Goal: Task Accomplishment & Management: Manage account settings

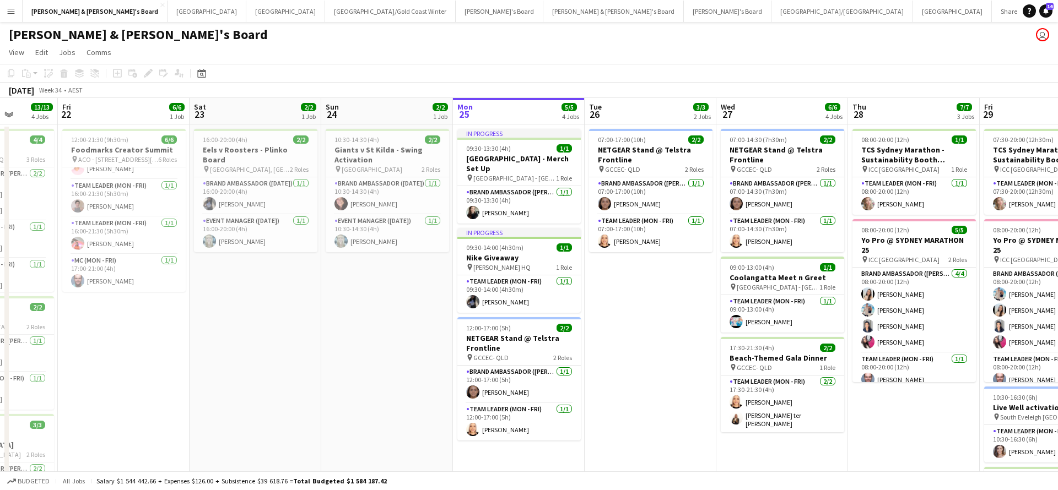
scroll to position [100, 0]
click at [122, 277] on app-card-role "MC (Mon - Fri) [DATE] 17:00-21:00 (4h) [PERSON_NAME]" at bounding box center [123, 273] width 123 height 37
click at [104, 282] on app-card-role "MC (Mon - Fri) [DATE] 17:00-21:00 (4h) [PERSON_NAME]" at bounding box center [123, 273] width 123 height 37
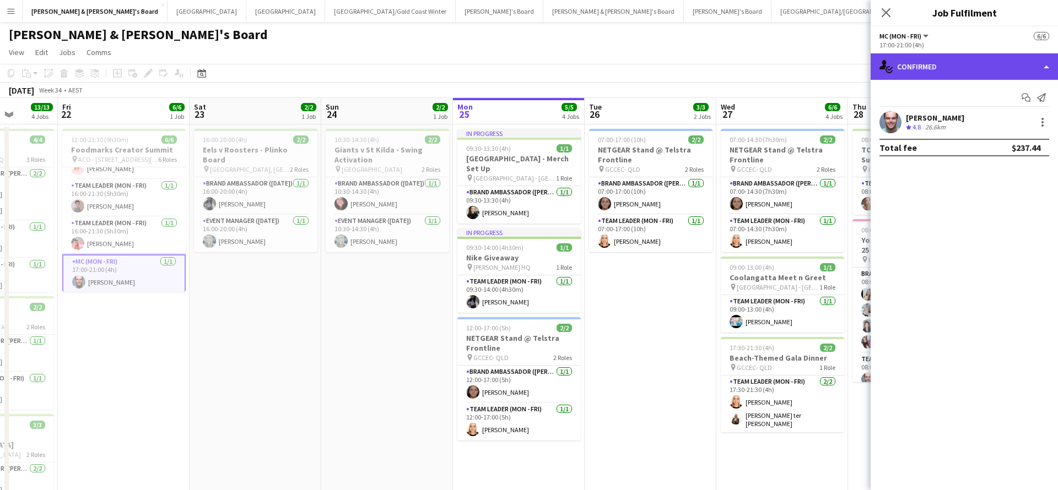
click at [965, 74] on div "single-neutral-actions-check-2 Confirmed" at bounding box center [964, 66] width 187 height 26
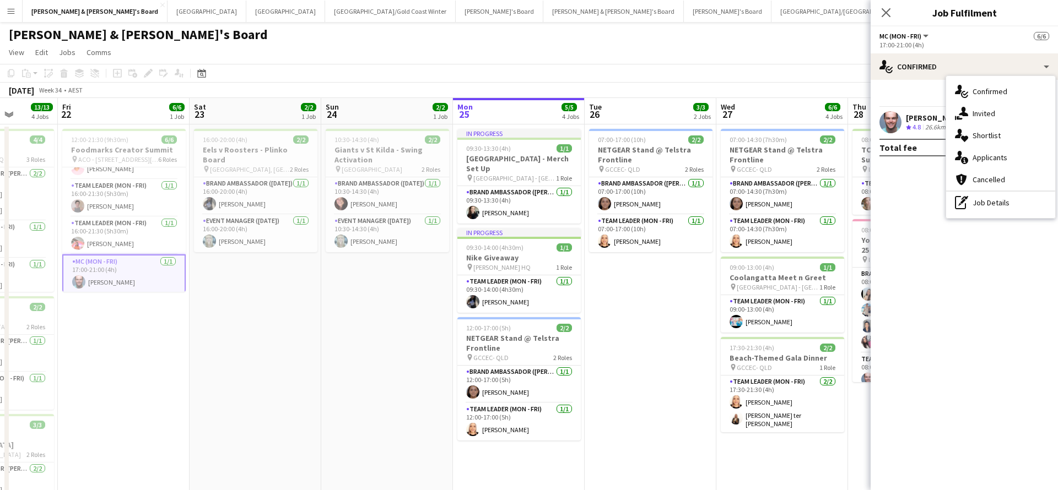
click at [993, 214] on div "single-neutral-actions-check-2 Confirmed single-neutral-actions-share-1 Invited…" at bounding box center [1000, 147] width 109 height 142
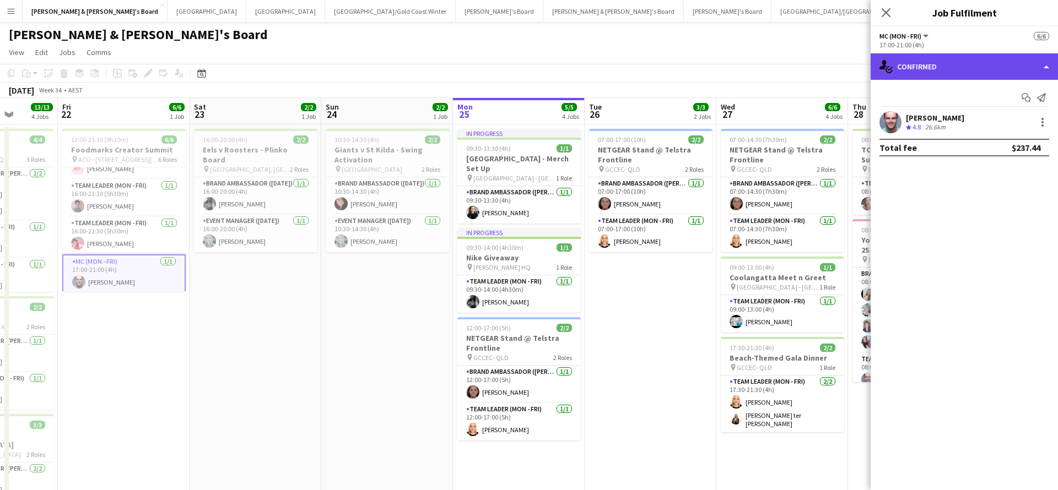
click at [956, 66] on div "single-neutral-actions-check-2 Confirmed" at bounding box center [964, 66] width 187 height 26
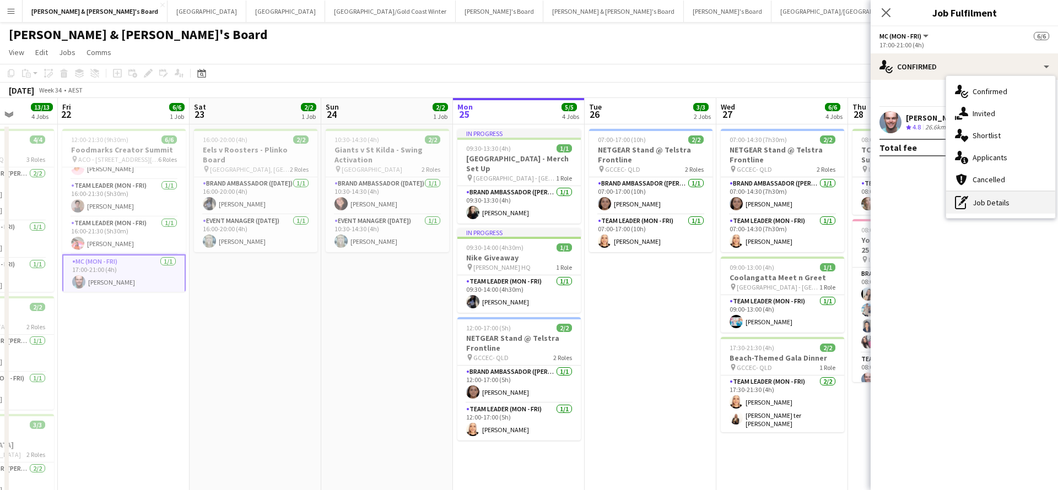
click at [993, 195] on div "pen-write Job Details" at bounding box center [1000, 203] width 109 height 22
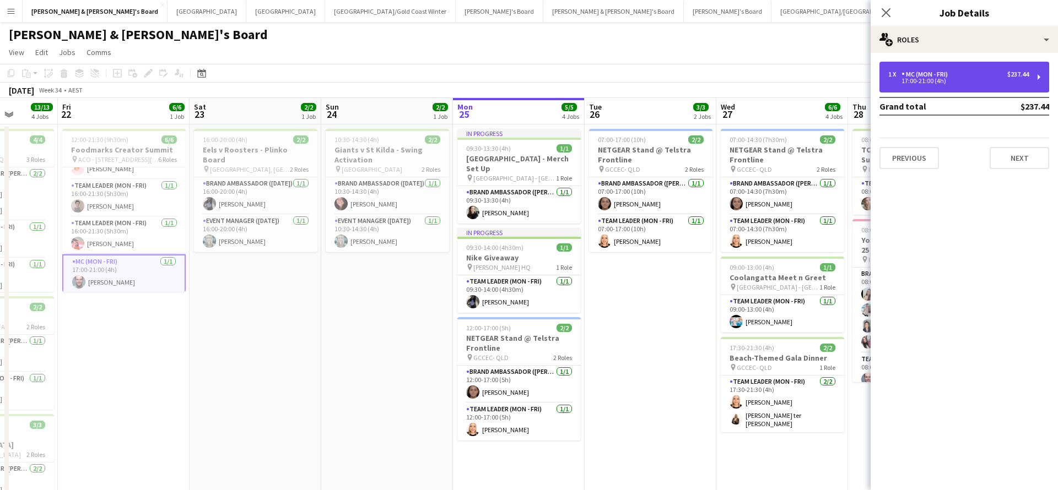
click at [947, 75] on div "MC (Mon - Fri)" at bounding box center [927, 75] width 51 height 8
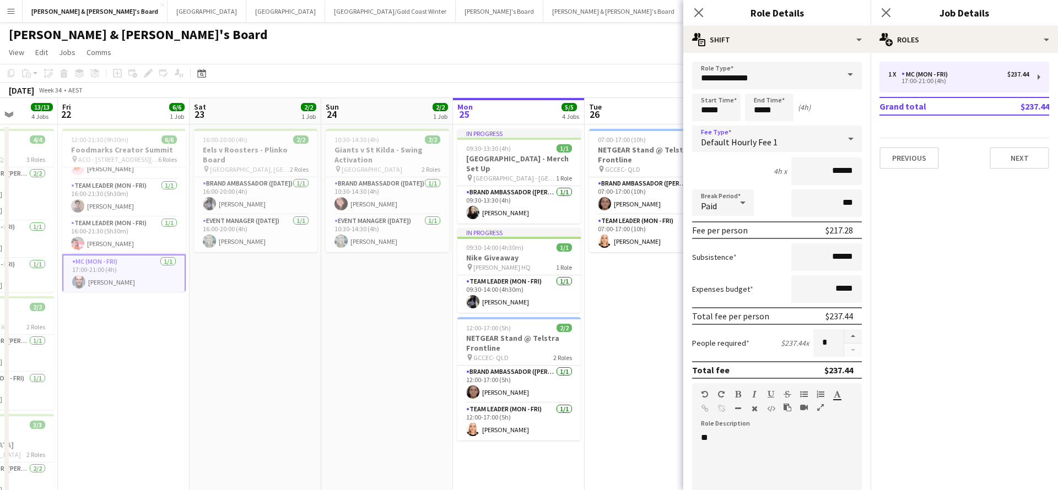
click at [829, 137] on div "Default Hourly Fee 1" at bounding box center [766, 139] width 148 height 26
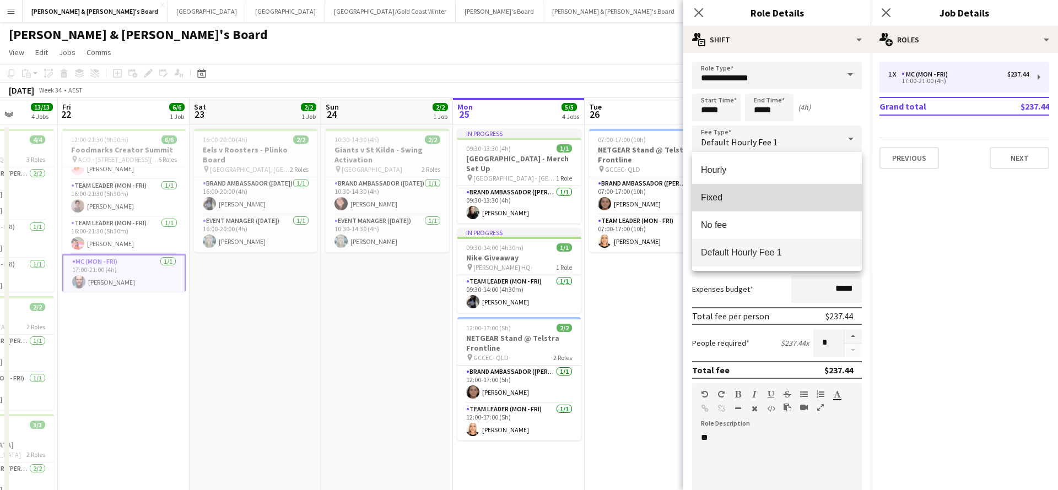
click at [738, 199] on span "Fixed" at bounding box center [777, 197] width 152 height 10
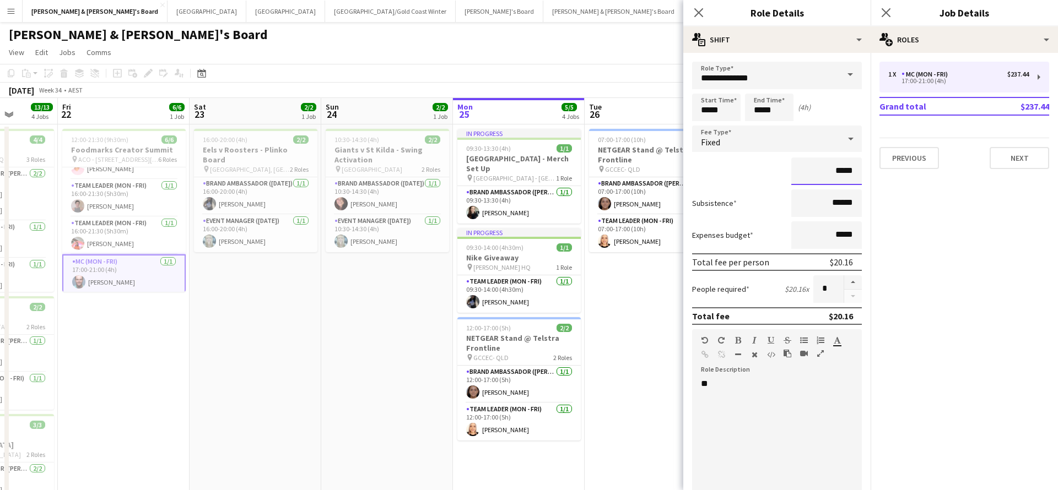
drag, startPoint x: 840, startPoint y: 170, endPoint x: 869, endPoint y: 170, distance: 28.7
click at [869, 170] on form "**********" at bounding box center [776, 377] width 187 height 631
type input "****"
click at [752, 179] on div "****" at bounding box center [777, 172] width 170 height 28
drag, startPoint x: 833, startPoint y: 202, endPoint x: 862, endPoint y: 206, distance: 29.9
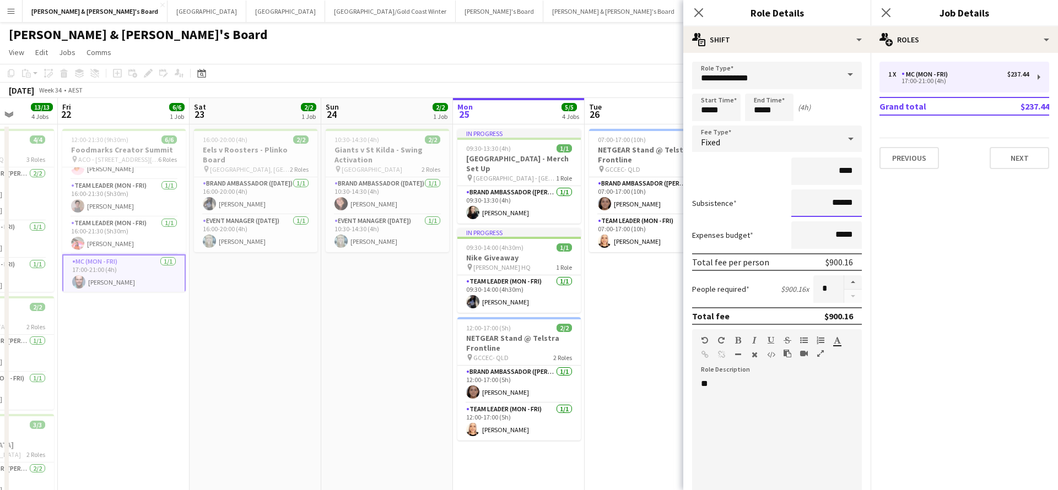
click at [862, 206] on form "**********" at bounding box center [776, 377] width 187 height 631
type input "****"
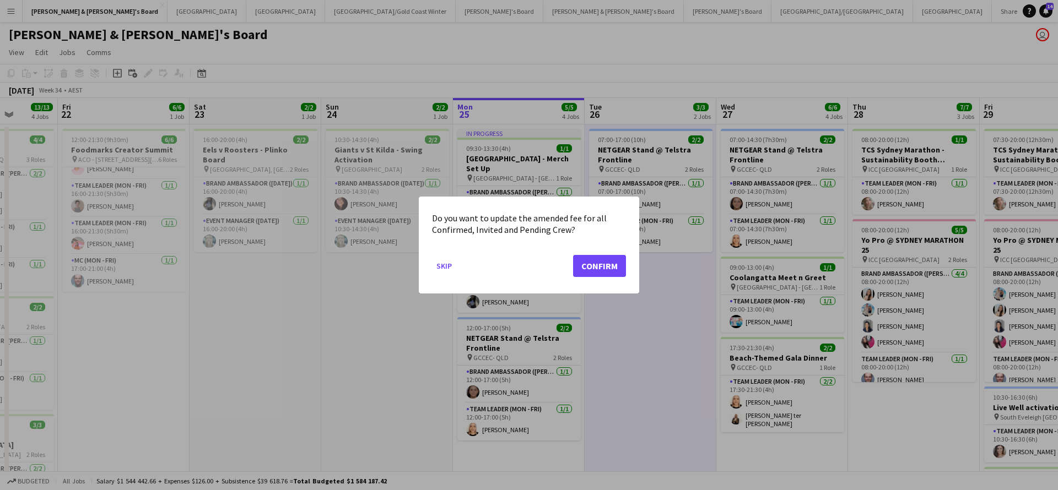
click at [596, 266] on button "Confirm" at bounding box center [599, 266] width 53 height 22
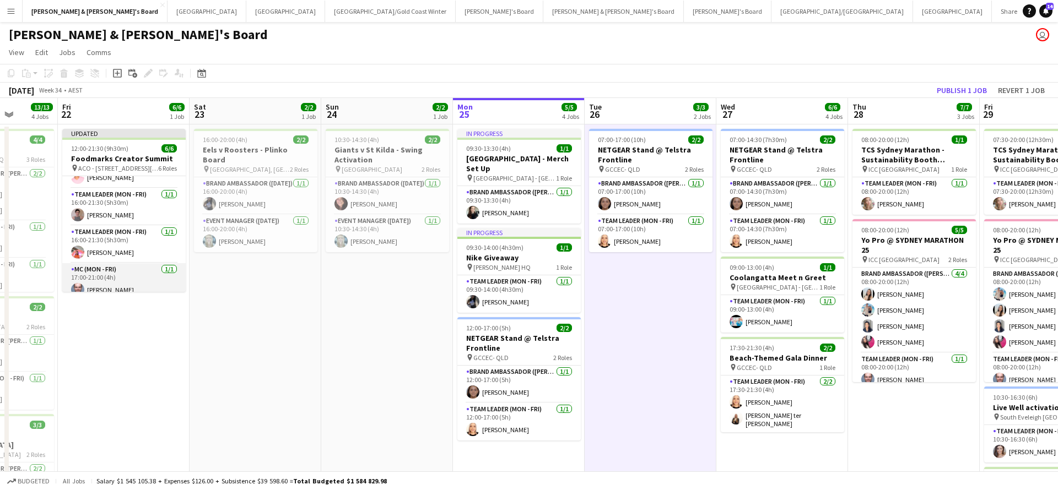
click at [111, 278] on app-card-role "MC (Mon - Fri) [DATE] 17:00-21:00 (4h) [PERSON_NAME]" at bounding box center [123, 281] width 123 height 37
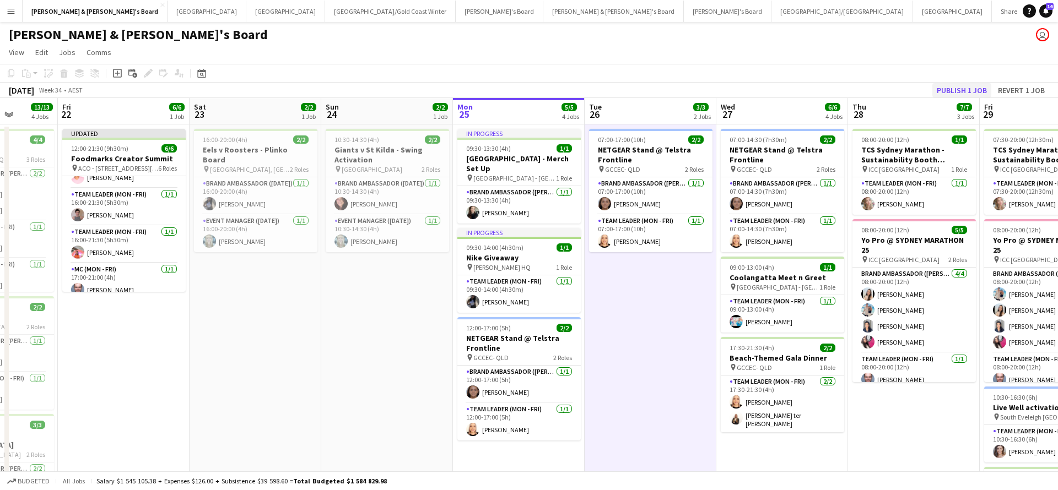
click at [962, 88] on button "Publish 1 job" at bounding box center [961, 90] width 59 height 14
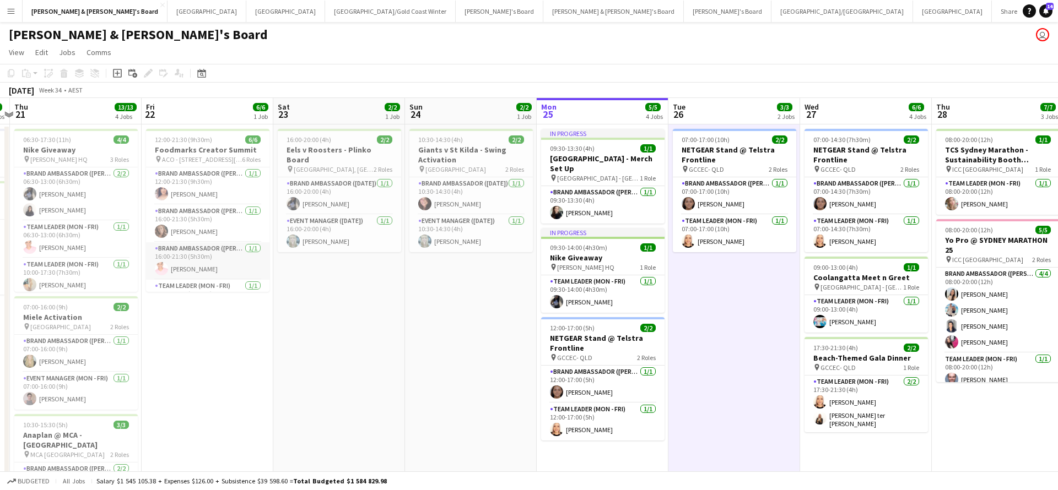
scroll to position [0, 0]
click at [325, 17] on button "[GEOGRAPHIC_DATA]/[GEOGRAPHIC_DATA] Winter Close" at bounding box center [390, 11] width 131 height 21
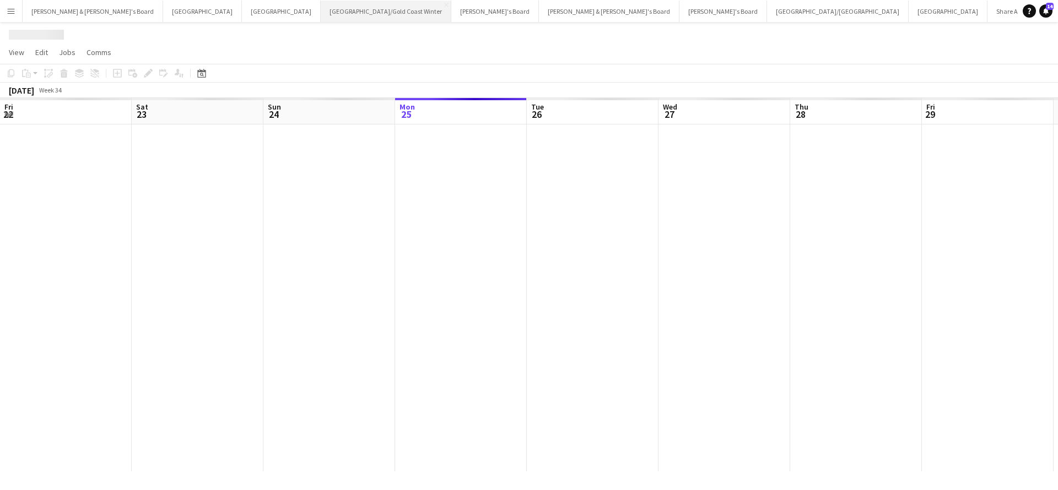
click at [321, 17] on button "[GEOGRAPHIC_DATA]/[GEOGRAPHIC_DATA] Winter Close" at bounding box center [386, 11] width 131 height 21
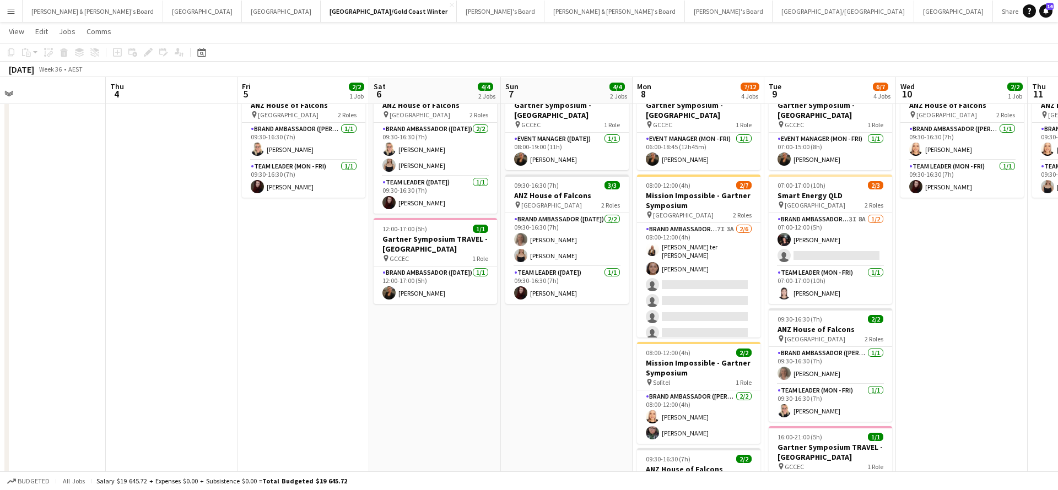
scroll to position [44, 0]
click at [163, 13] on button "Sydney Close" at bounding box center [202, 11] width 79 height 21
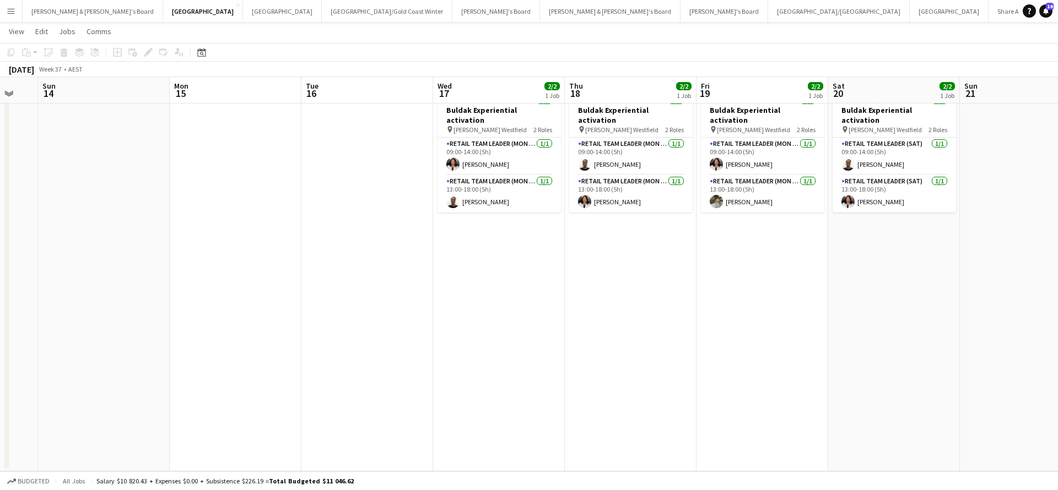
scroll to position [39, 0]
click at [66, 13] on button "[PERSON_NAME] & [PERSON_NAME]'s Board Close" at bounding box center [93, 11] width 141 height 21
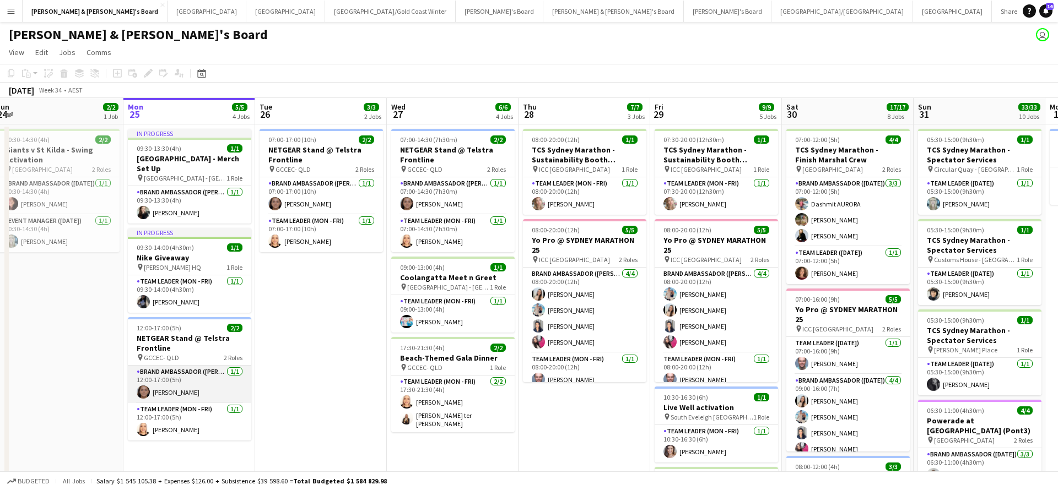
scroll to position [0, 309]
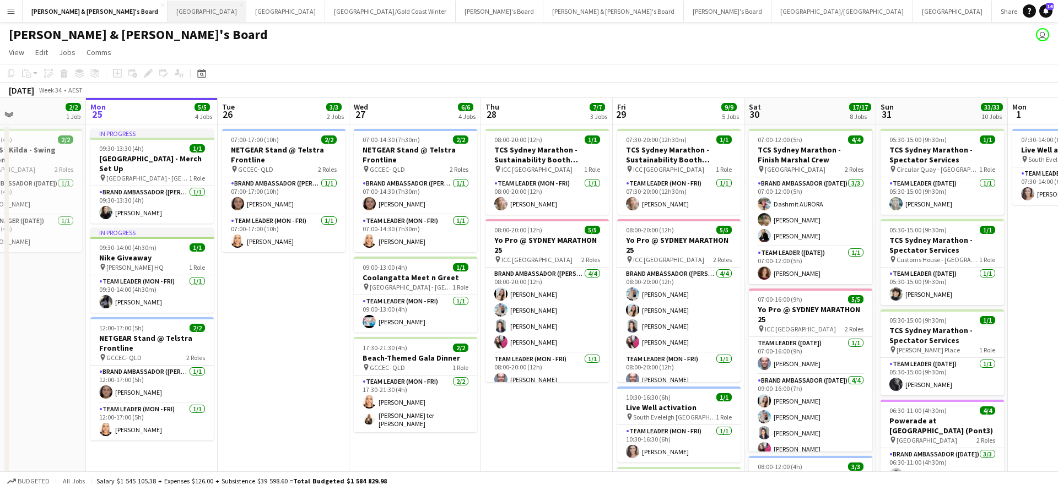
click at [168, 12] on button "Sydney Close" at bounding box center [207, 11] width 79 height 21
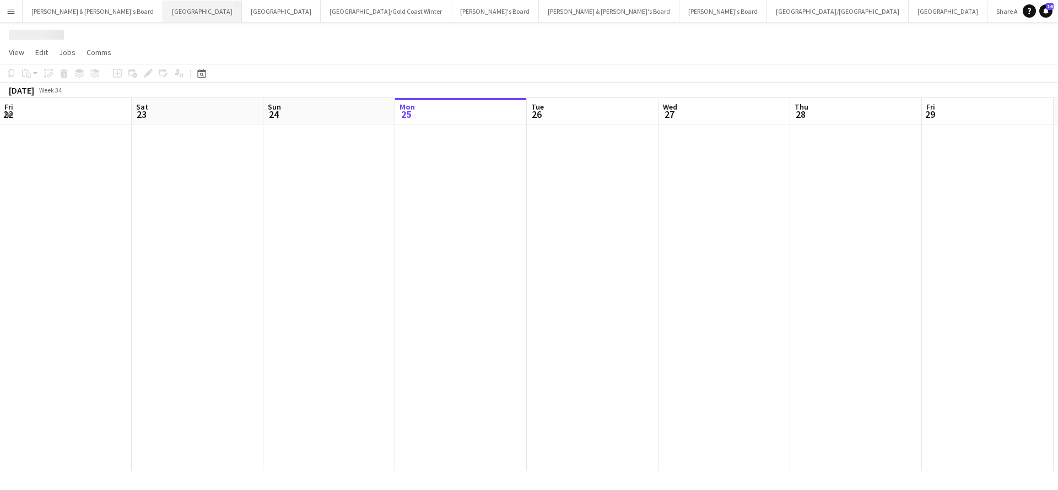
click at [163, 12] on button "Sydney Close" at bounding box center [202, 11] width 79 height 21
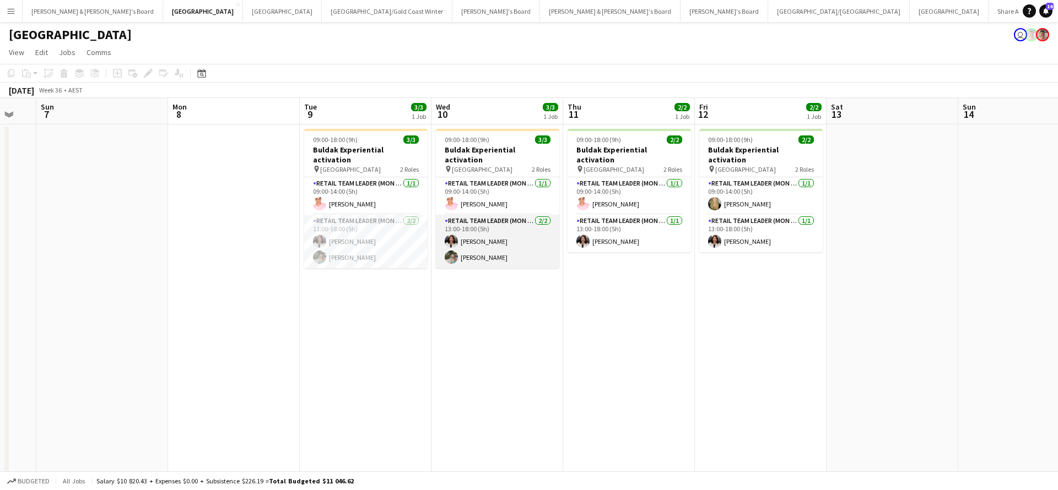
scroll to position [0, 225]
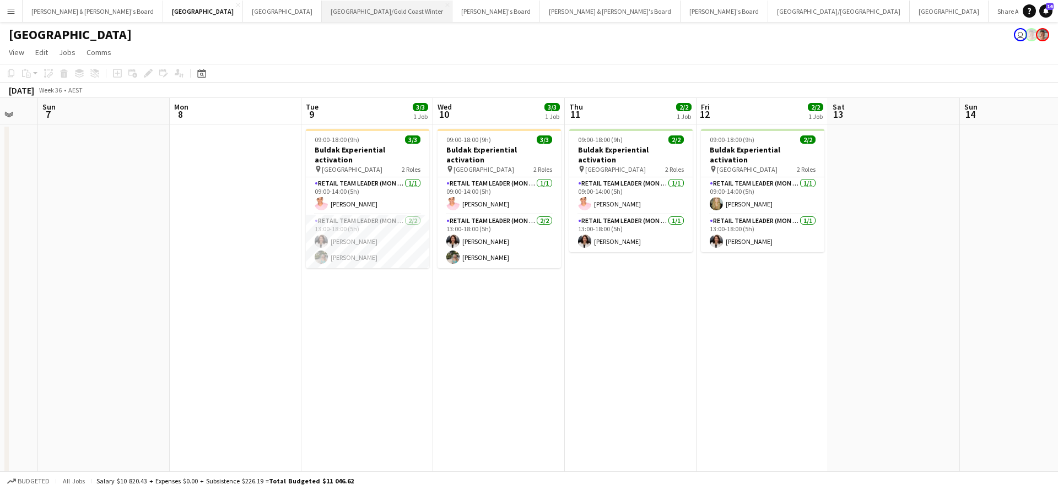
click at [322, 4] on button "[GEOGRAPHIC_DATA]/[GEOGRAPHIC_DATA] Winter Close" at bounding box center [387, 11] width 131 height 21
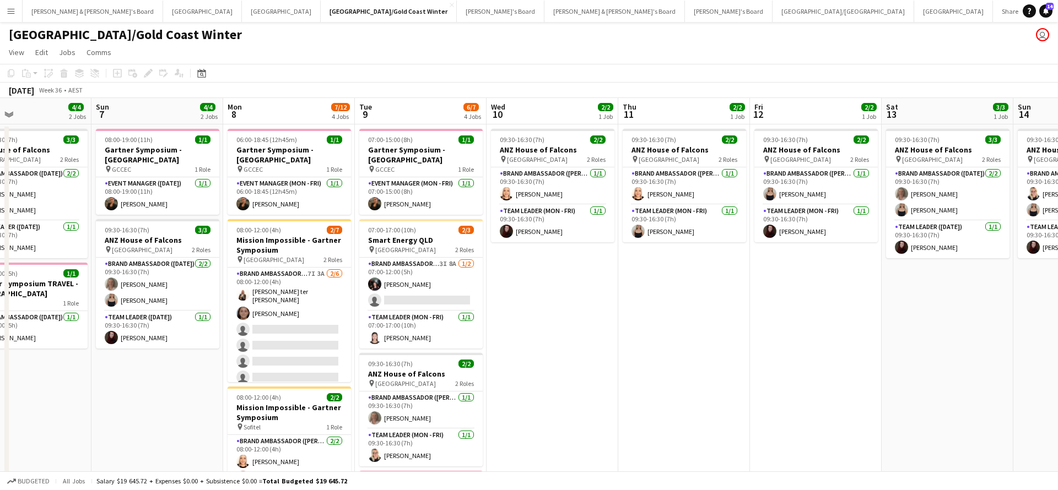
scroll to position [0, 435]
click at [451, 280] on app-card-role "Brand Ambassador (Mon - Fri) 3I 8A [DATE] 07:00-12:00 (5h) [PERSON_NAME] single…" at bounding box center [421, 284] width 123 height 53
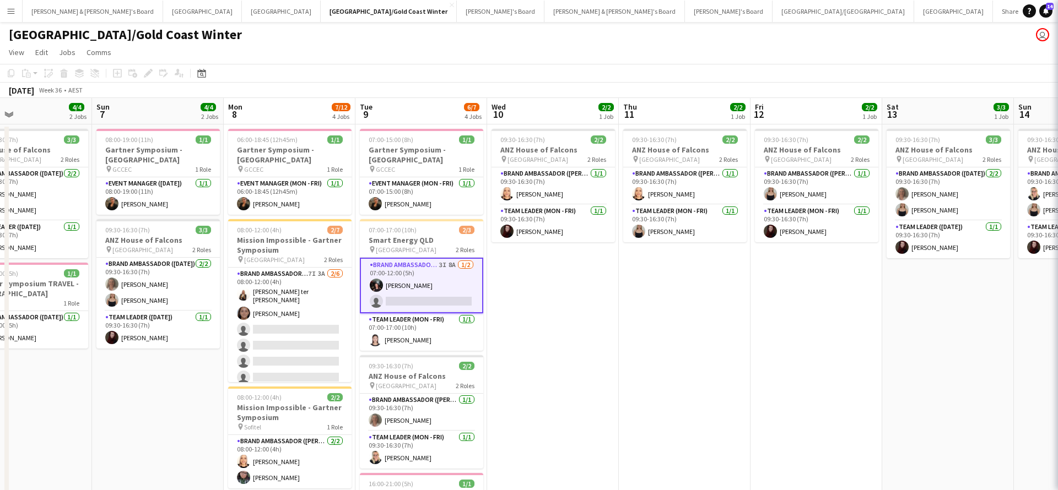
click at [451, 280] on app-card-role "Brand Ambassador (Mon - Fri) 3I 8A [DATE] 07:00-12:00 (5h) [PERSON_NAME] single…" at bounding box center [421, 286] width 123 height 56
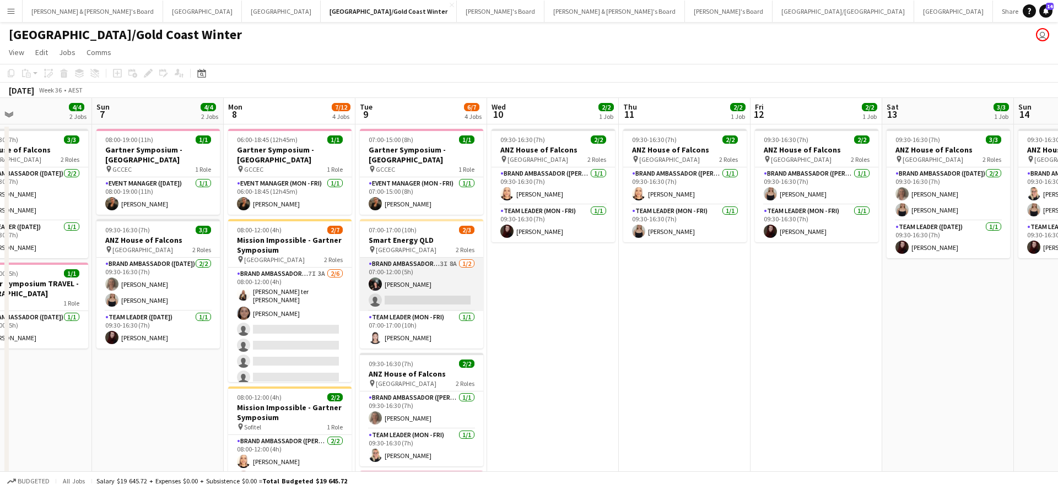
click at [458, 274] on app-card-role "Brand Ambassador (Mon - Fri) 3I 8A [DATE] 07:00-12:00 (5h) [PERSON_NAME] single…" at bounding box center [421, 284] width 123 height 53
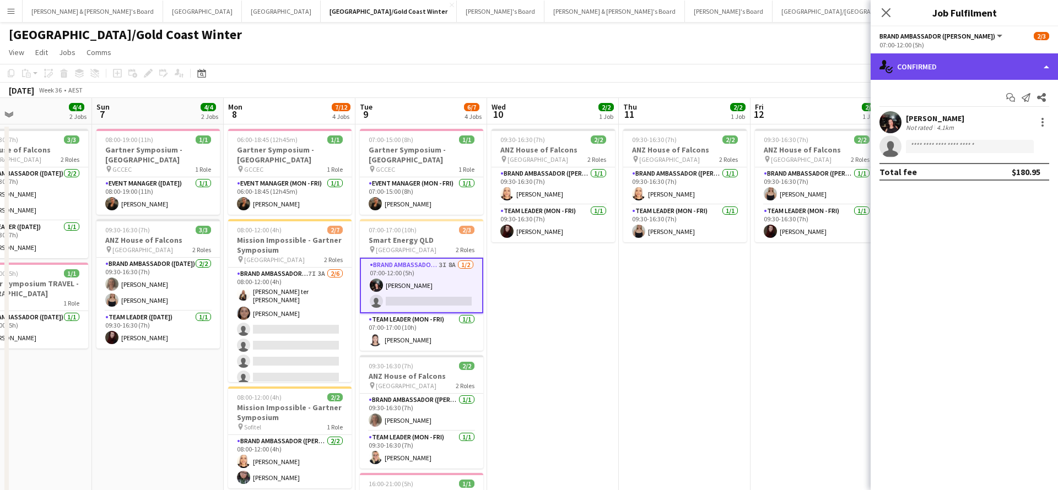
click at [934, 72] on div "single-neutral-actions-check-2 Confirmed" at bounding box center [964, 66] width 187 height 26
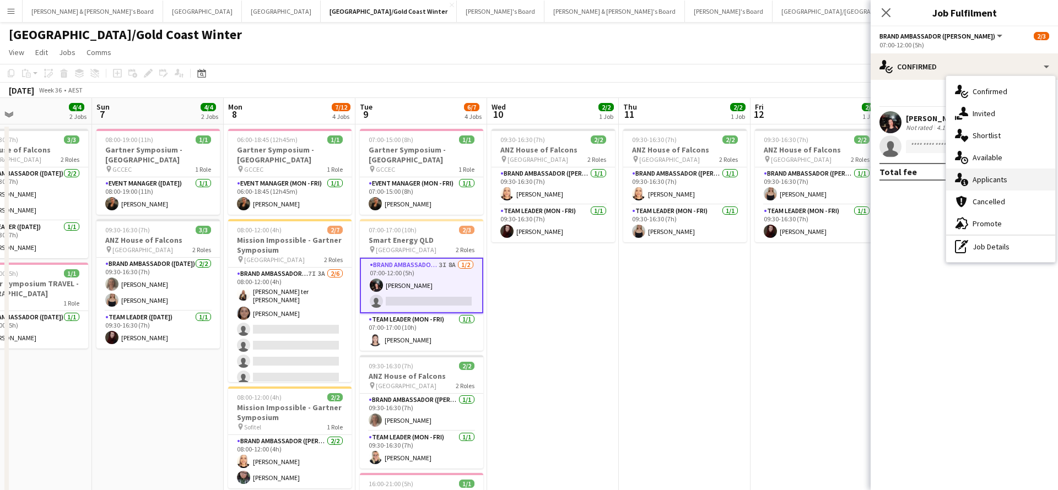
click at [995, 185] on div "single-neutral-actions-information Applicants" at bounding box center [1000, 180] width 109 height 22
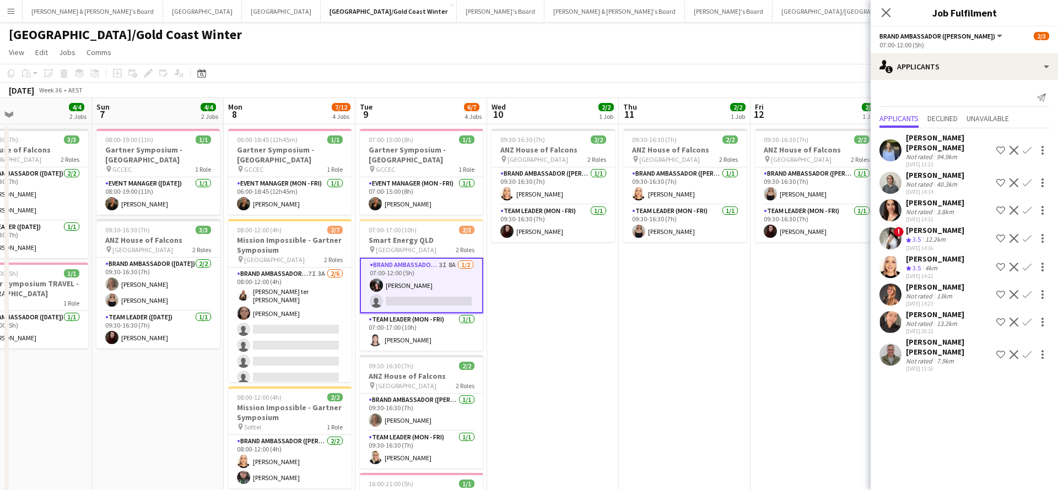
click at [769, 327] on app-date-cell "09:30-16:30 (7h) 2/2 ANZ House of Falcons pin Brisbane 2 Roles Brand Ambassador…" at bounding box center [817, 378] width 132 height 507
